Goal: Obtain resource: Download file/media

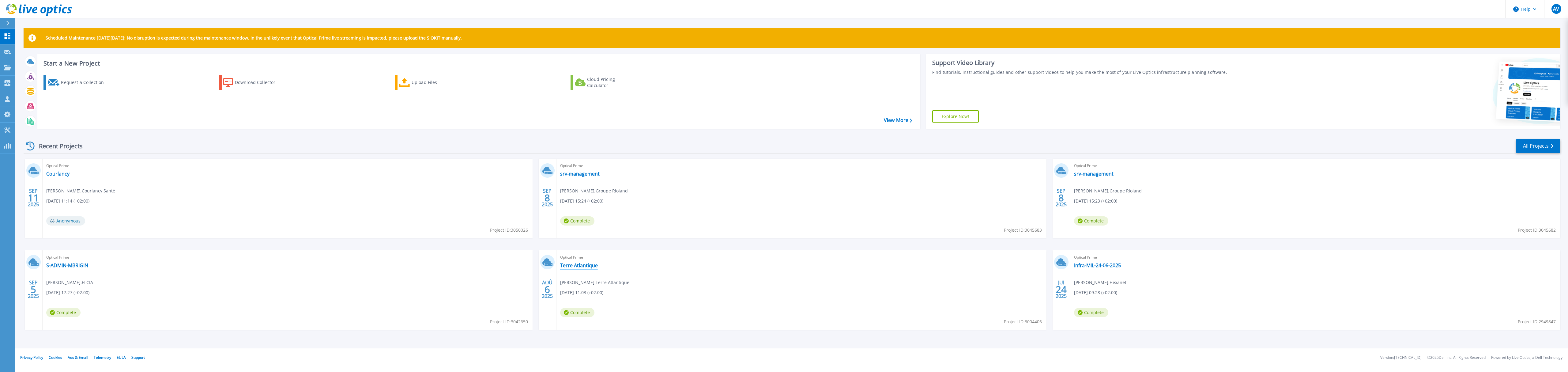
click at [578, 268] on link "Terre Atlantique" at bounding box center [579, 265] width 38 height 6
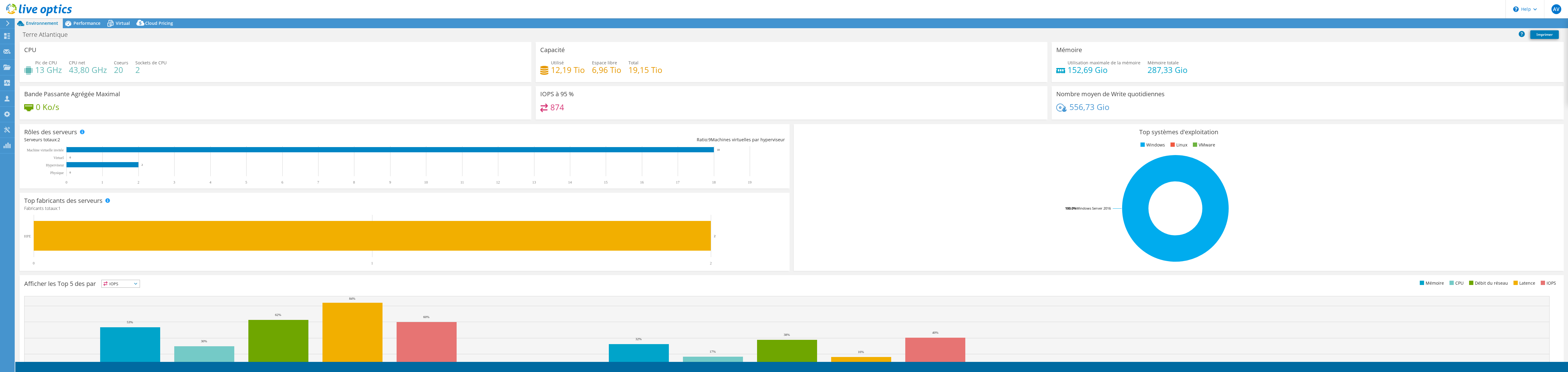
select select "USD"
click at [1452, 19] on link "Reports" at bounding box center [1458, 24] width 29 height 10
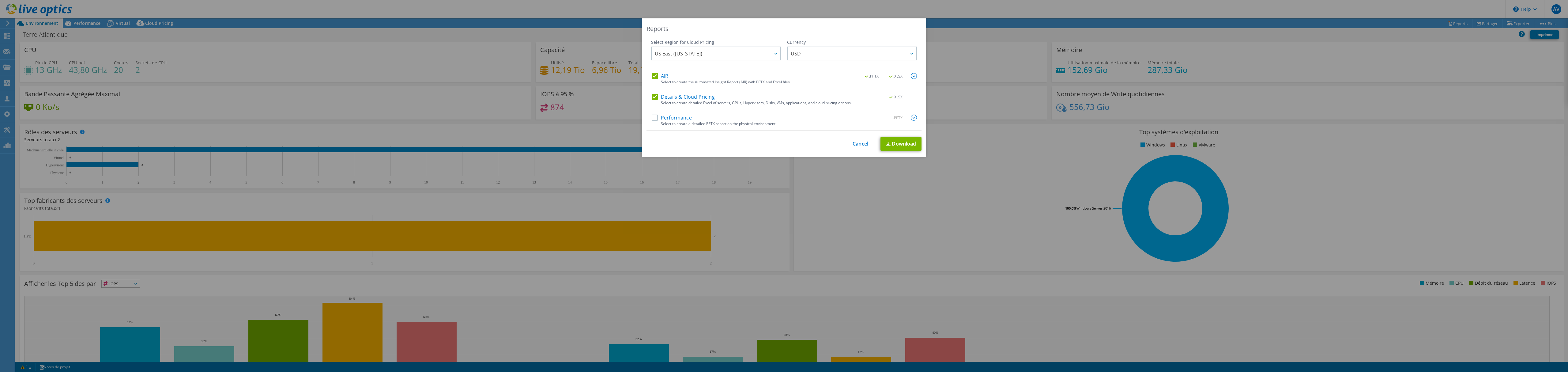
click at [648, 116] on div "Select Region for Cloud Pricing Asia Pacific (Hong Kong) Asia Pacific (Mumbai) …" at bounding box center [784, 85] width 275 height 91
click at [652, 119] on label "Performance" at bounding box center [672, 118] width 40 height 6
click at [0, 0] on input "Performance" at bounding box center [0, 0] width 0 height 0
click at [738, 57] on span "US East (Virginia)" at bounding box center [718, 53] width 125 height 13
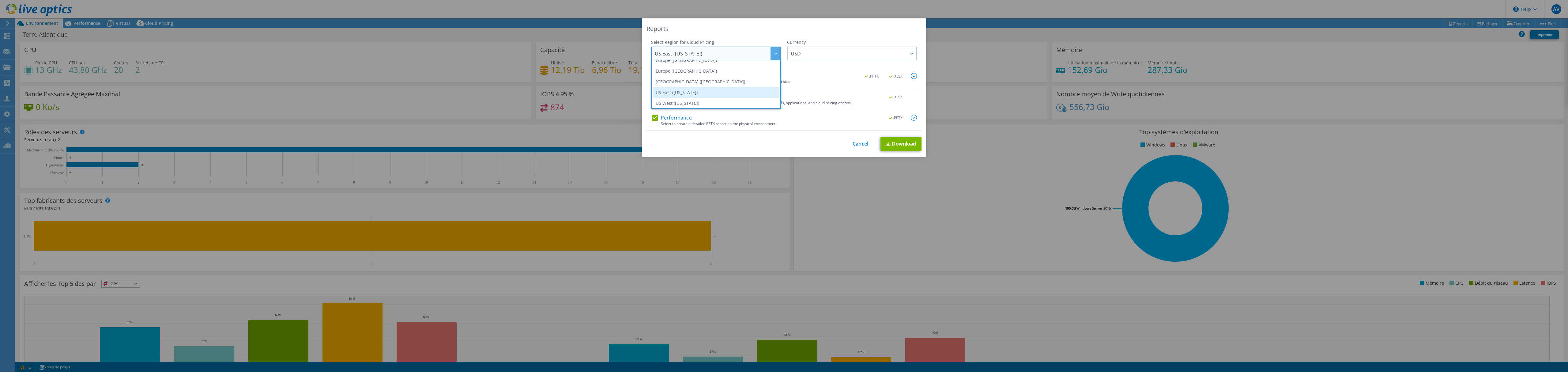
click at [715, 89] on li "US East (Virginia)" at bounding box center [716, 93] width 127 height 11
click at [723, 51] on span "US East (Virginia)" at bounding box center [718, 53] width 125 height 13
click at [689, 69] on li "Europe (London)" at bounding box center [716, 70] width 127 height 11
click at [900, 146] on link "Download" at bounding box center [900, 144] width 41 height 14
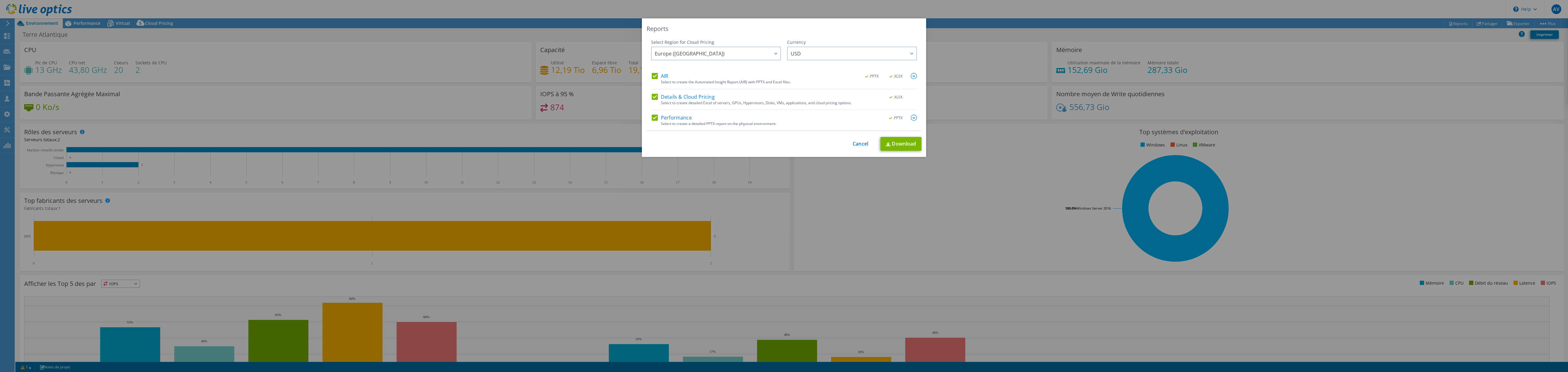
click at [662, 146] on div "This process may take a while, please wait... Cancel Download" at bounding box center [784, 144] width 275 height 14
click at [853, 141] on link "Cancel" at bounding box center [861, 144] width 16 height 6
